Goal: Task Accomplishment & Management: Use online tool/utility

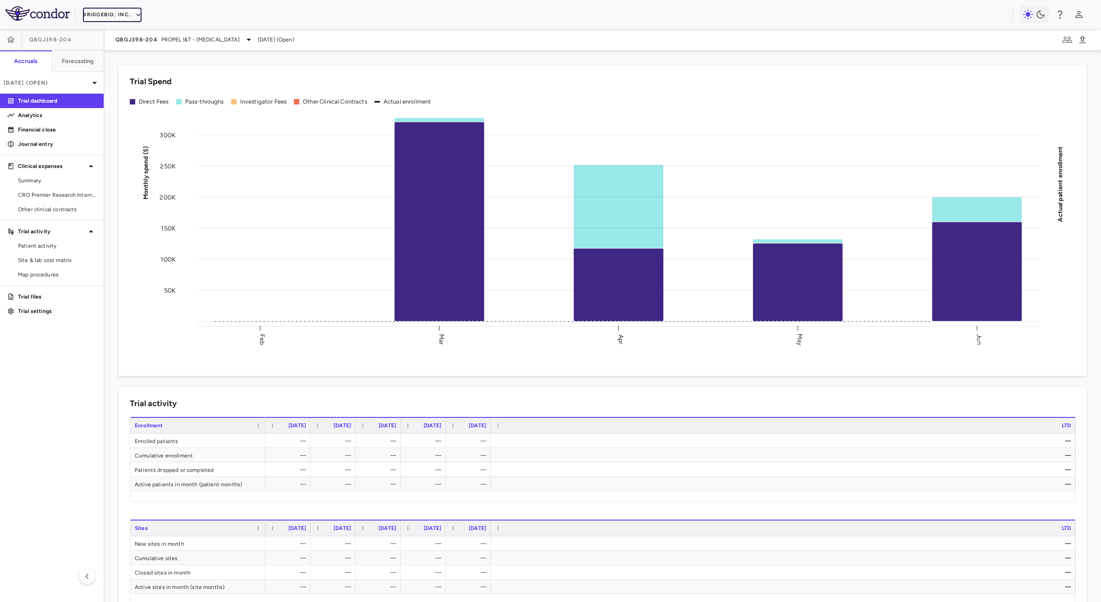
click at [110, 20] on button "BridgeBio, Inc." at bounding box center [112, 15] width 59 height 14
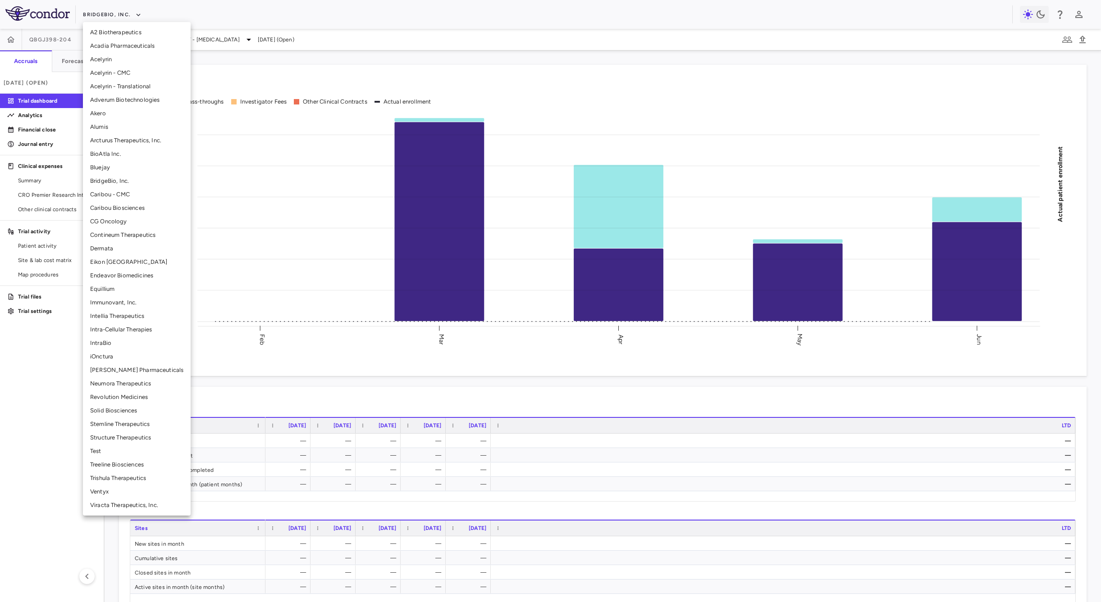
click at [93, 448] on li "Test" at bounding box center [137, 452] width 108 height 14
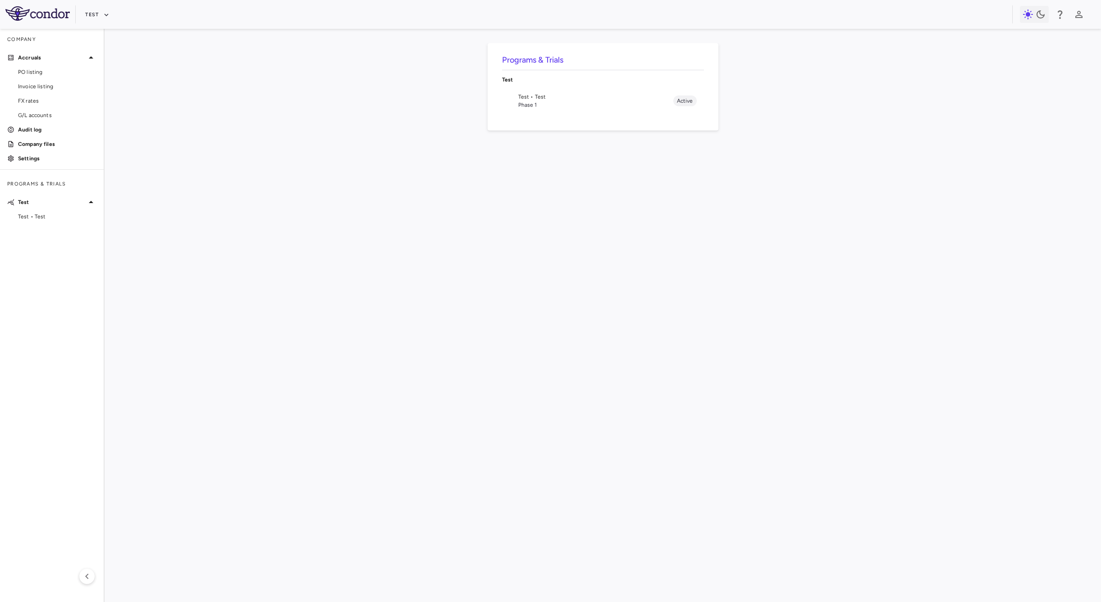
click at [27, 227] on aside "Company Accruals PO listing Invoice listing FX rates G/L accounts Audit log Com…" at bounding box center [52, 315] width 105 height 573
click at [36, 220] on span "Test • Test" at bounding box center [57, 217] width 78 height 8
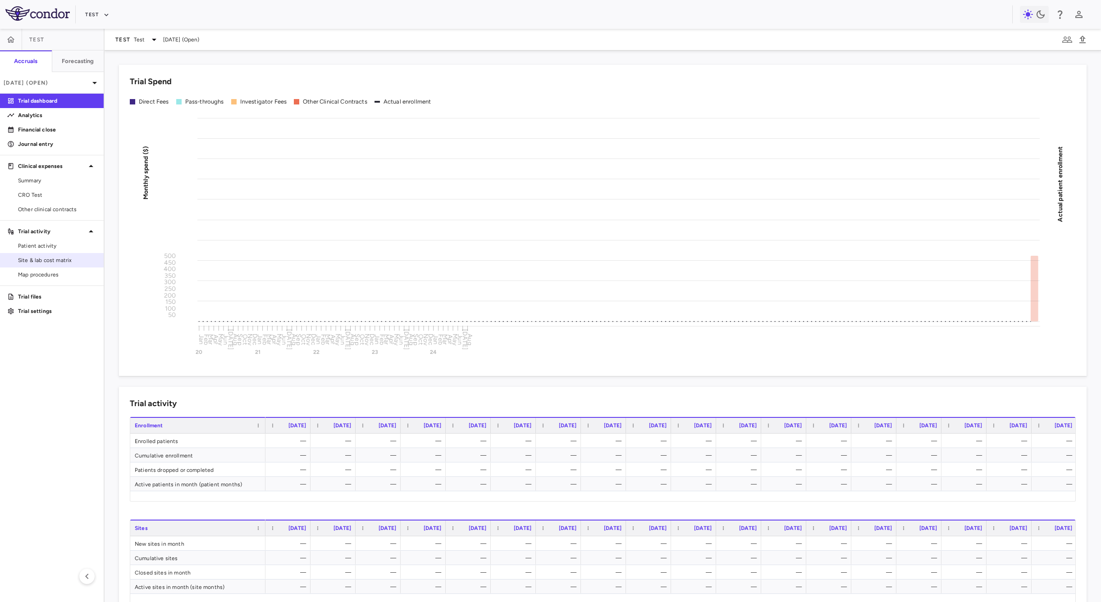
click at [43, 259] on span "Site & lab cost matrix" at bounding box center [57, 260] width 78 height 8
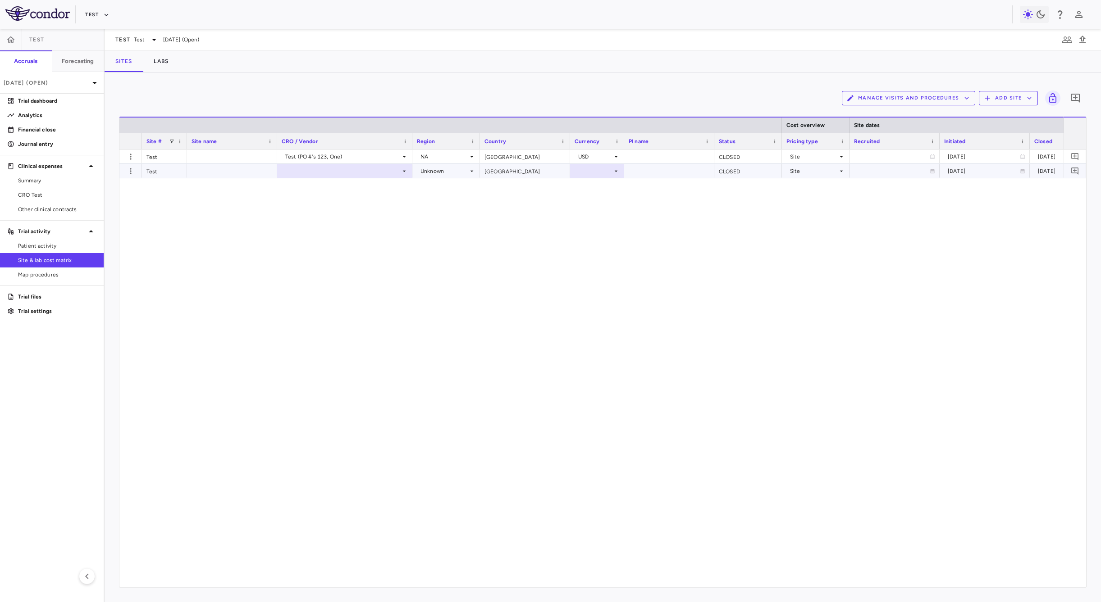
click at [490, 170] on div "[GEOGRAPHIC_DATA]" at bounding box center [525, 171] width 90 height 14
click at [521, 173] on div "[GEOGRAPHIC_DATA]" at bounding box center [525, 171] width 90 height 14
click at [820, 171] on div "Site" at bounding box center [814, 171] width 48 height 14
drag, startPoint x: 695, startPoint y: 189, endPoint x: 778, endPoint y: 176, distance: 84.4
click at [698, 189] on div at bounding box center [550, 301] width 1101 height 602
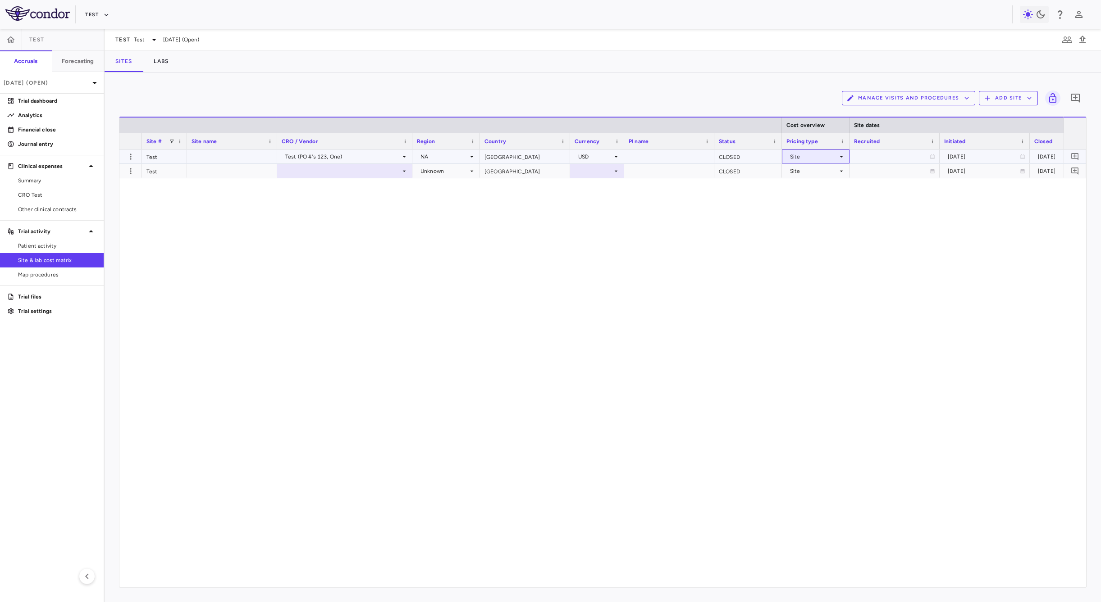
click at [831, 157] on div "Site" at bounding box center [814, 157] width 48 height 14
click at [681, 189] on div at bounding box center [550, 301] width 1101 height 602
click at [608, 174] on div at bounding box center [596, 170] width 45 height 13
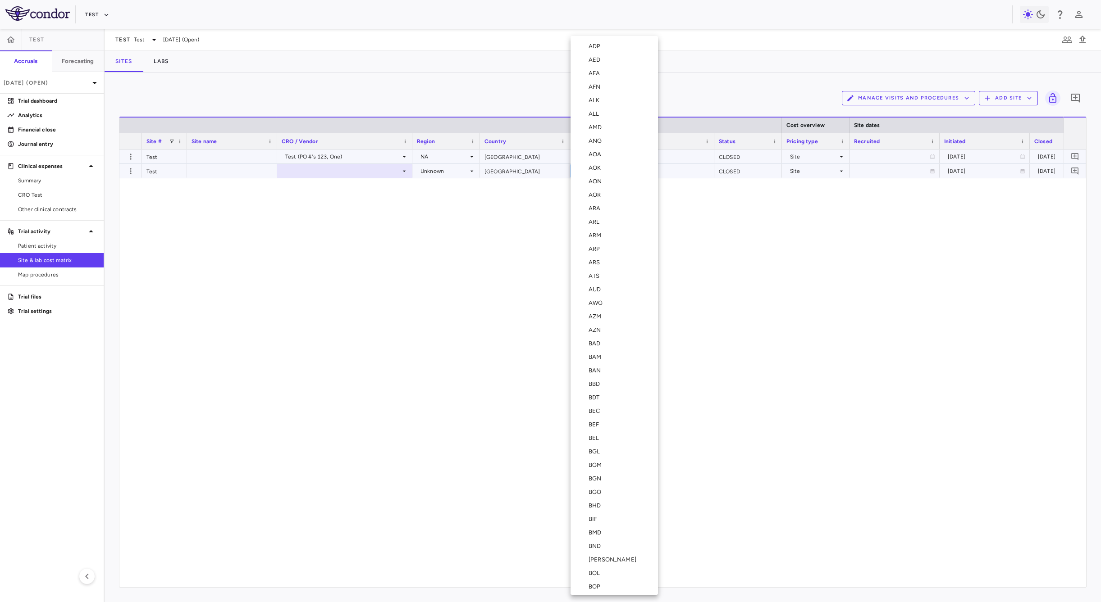
scroll to position [3123, 0]
click at [588, 369] on div "USD" at bounding box center [595, 369] width 15 height 8
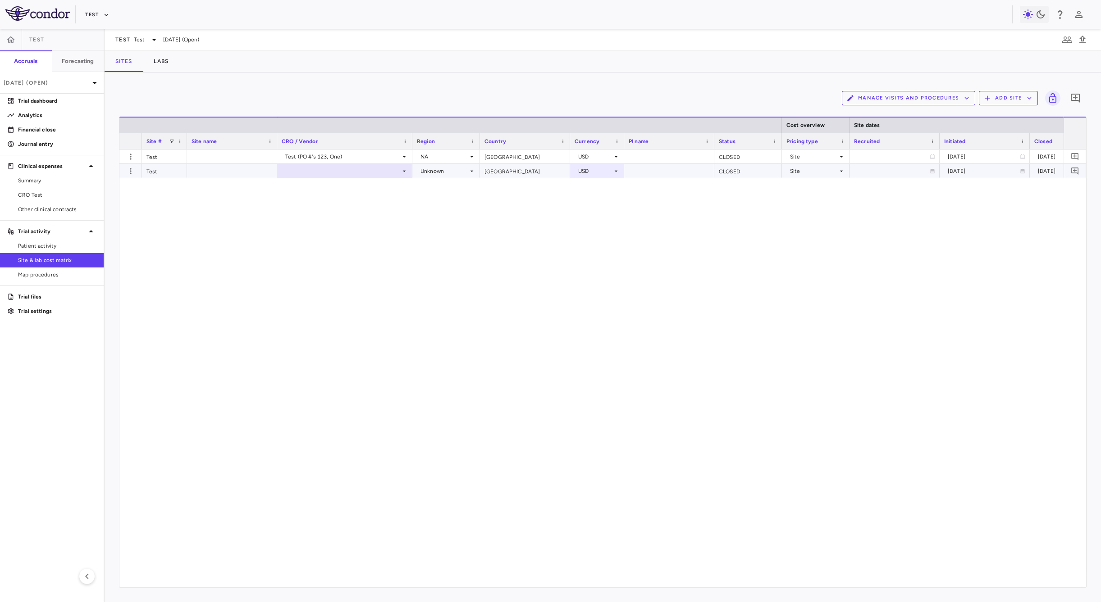
click at [832, 174] on div "Site" at bounding box center [814, 171] width 48 height 14
drag, startPoint x: 831, startPoint y: 146, endPoint x: 816, endPoint y: 159, distance: 20.1
click at [831, 147] on div at bounding box center [550, 301] width 1101 height 602
click at [817, 154] on div "Site" at bounding box center [814, 157] width 48 height 14
click at [812, 189] on div "Country/Currency" at bounding box center [823, 188] width 51 height 8
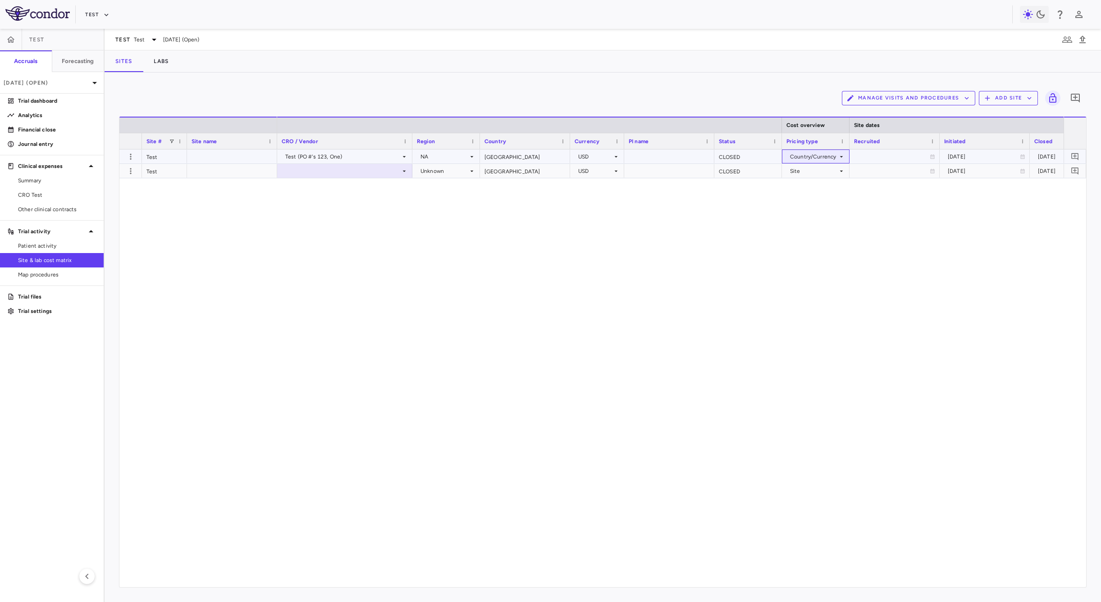
click at [828, 158] on div "Country/Currency" at bounding box center [814, 157] width 48 height 14
click at [822, 175] on li "Site" at bounding box center [814, 174] width 69 height 14
